Goal: Transaction & Acquisition: Subscribe to service/newsletter

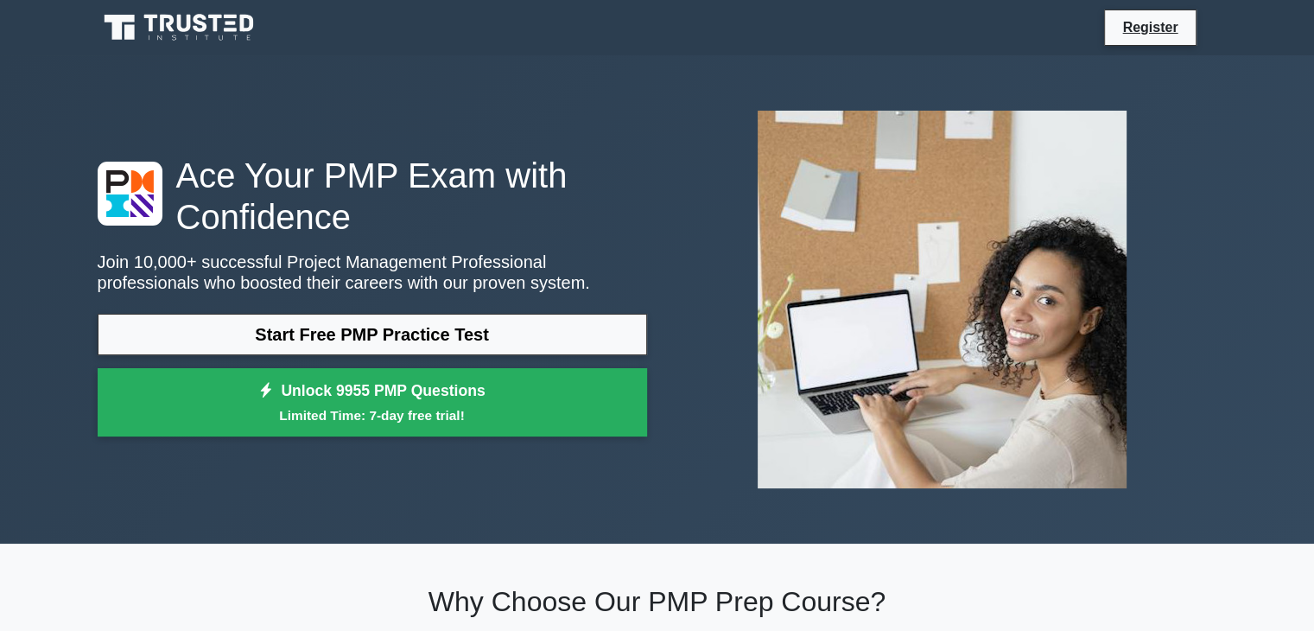
click at [432, 335] on link "Start Free PMP Practice Test" at bounding box center [373, 334] width 550 height 41
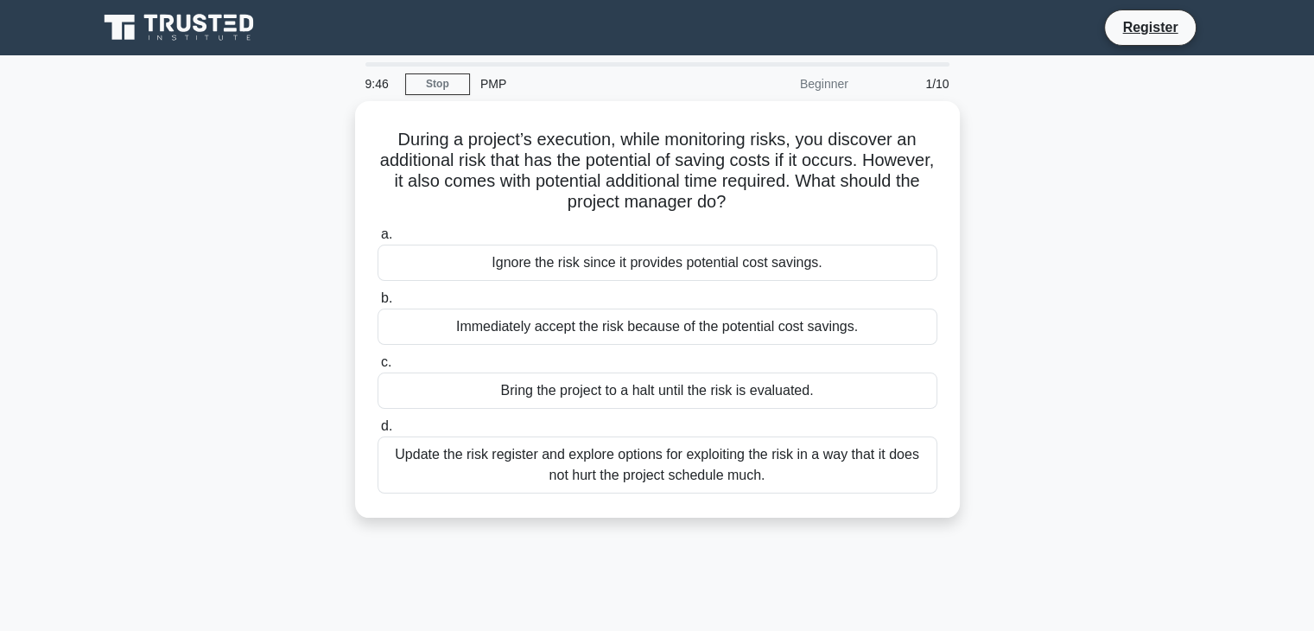
click at [497, 82] on div "PMP" at bounding box center [589, 84] width 238 height 35
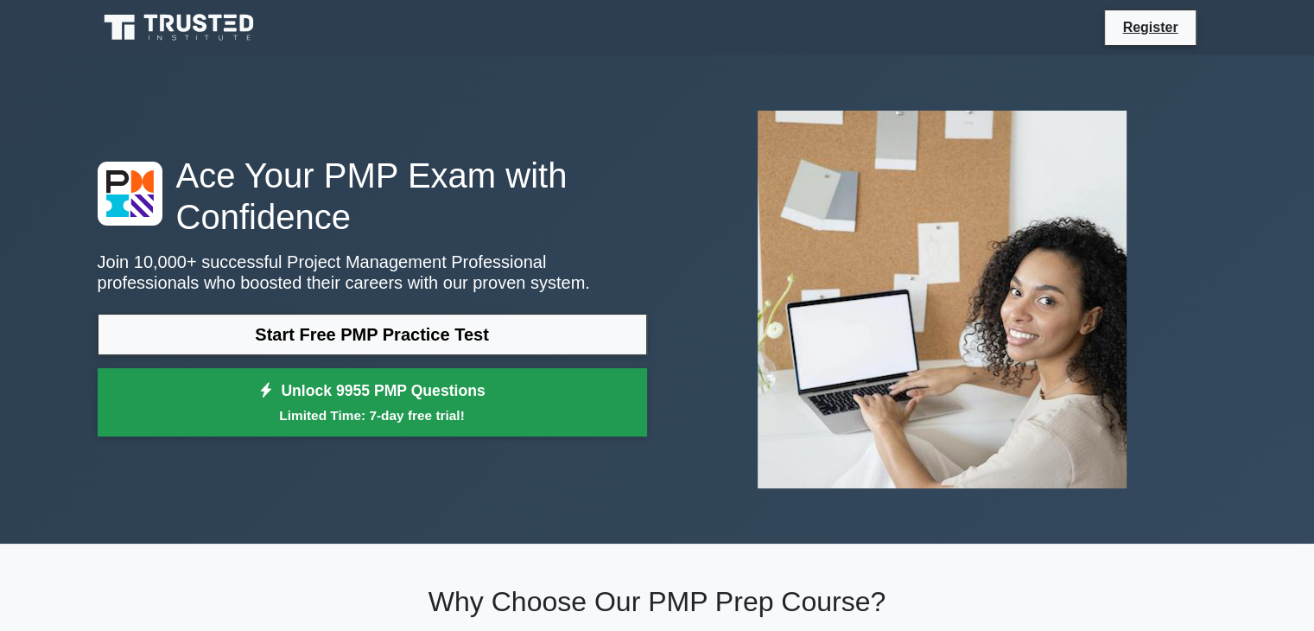
click at [399, 398] on link "Unlock 9955 PMP Questions Limited Time: 7-day free trial!" at bounding box center [373, 402] width 550 height 69
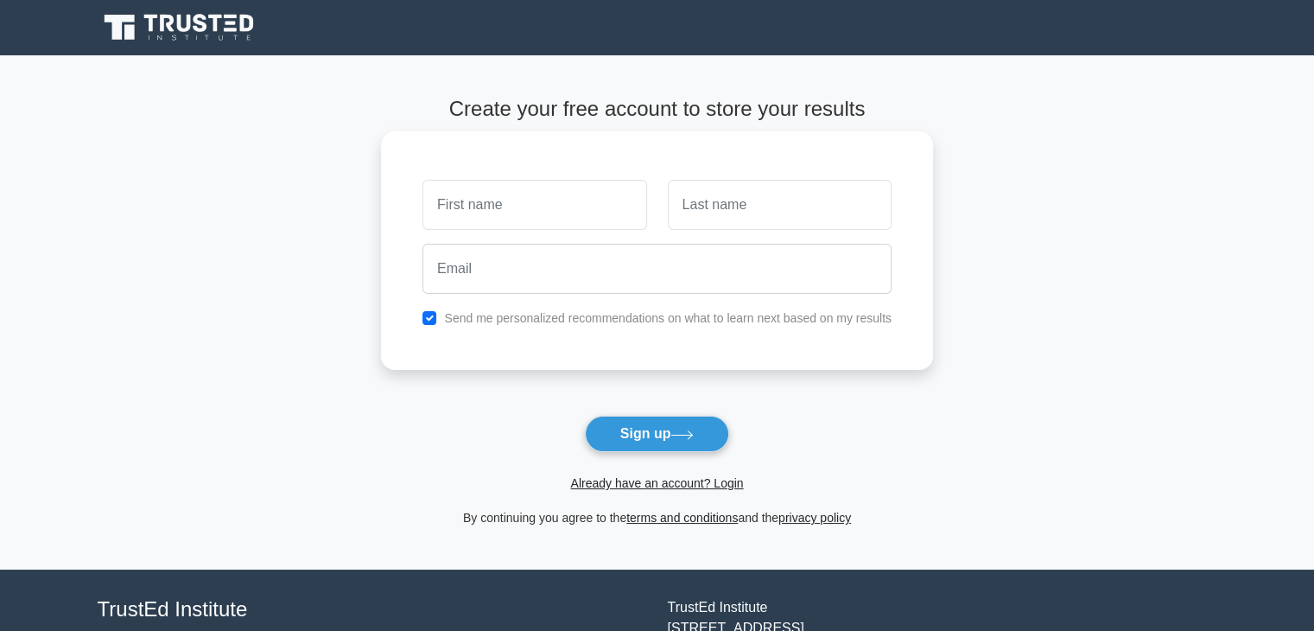
click at [517, 207] on input "text" at bounding box center [535, 205] width 224 height 50
type input "Asad"
click at [702, 213] on input "text" at bounding box center [780, 205] width 224 height 50
type input "Iqbal"
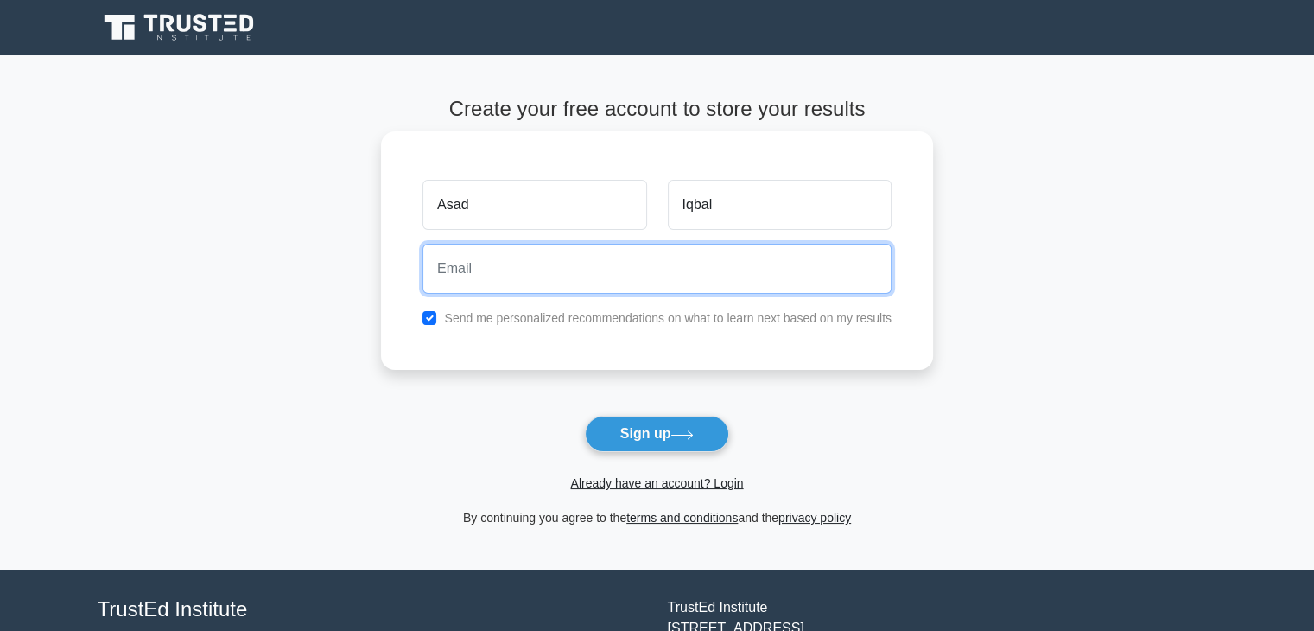
click at [569, 291] on input "email" at bounding box center [657, 269] width 469 height 50
type input "[EMAIL_ADDRESS][DOMAIN_NAME]"
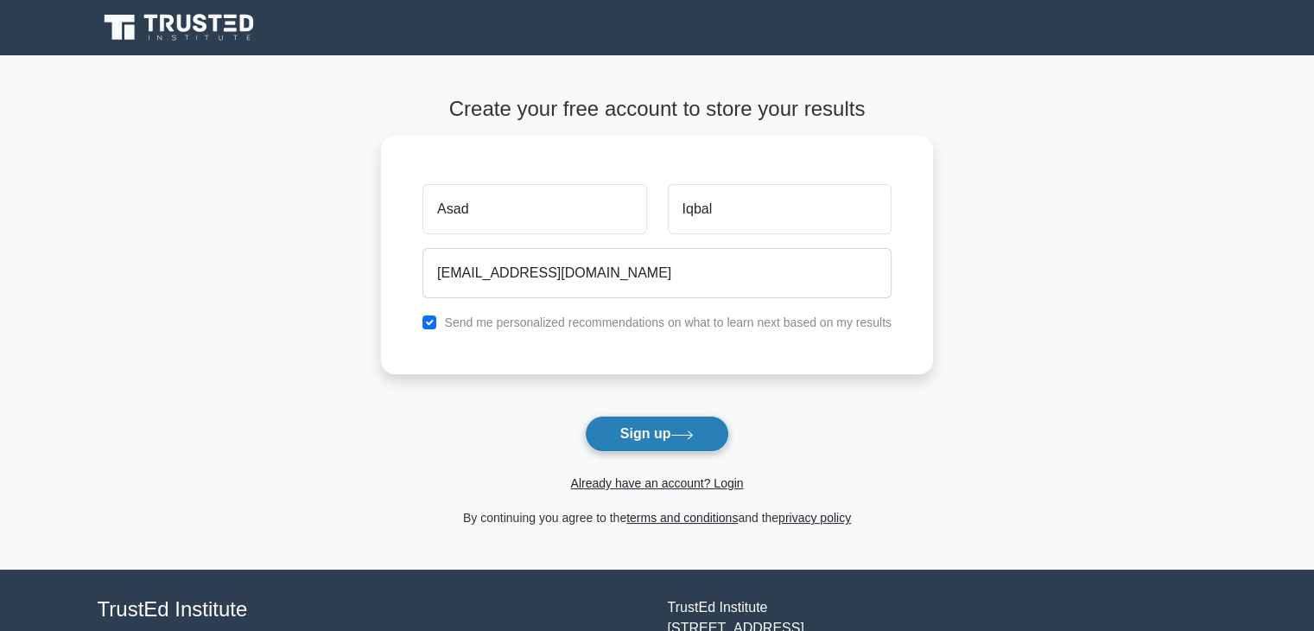
click at [632, 440] on button "Sign up" at bounding box center [657, 434] width 145 height 36
